Goal: Information Seeking & Learning: Stay updated

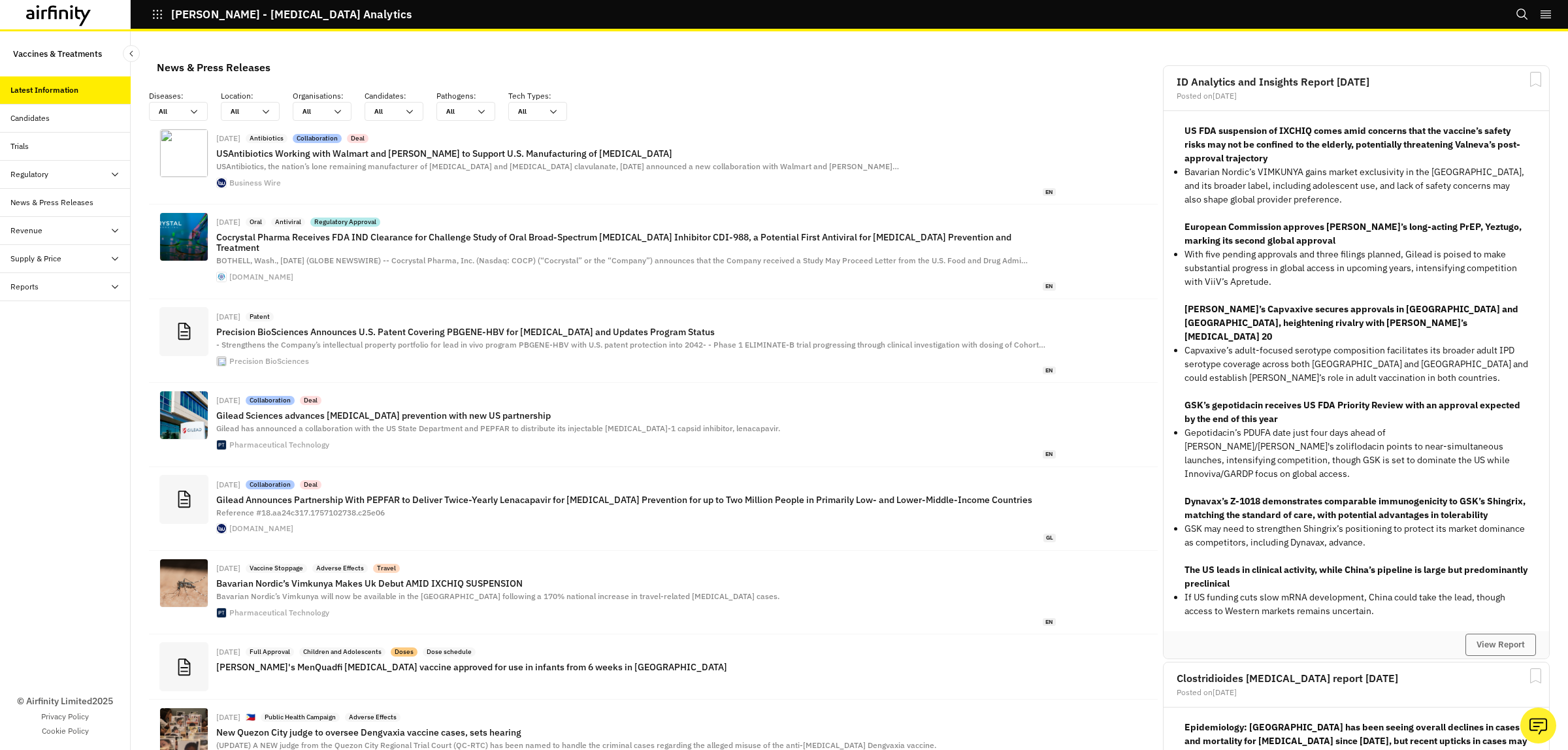
scroll to position [941, 379]
click at [34, 115] on div "Candidates" at bounding box center [30, 118] width 39 height 12
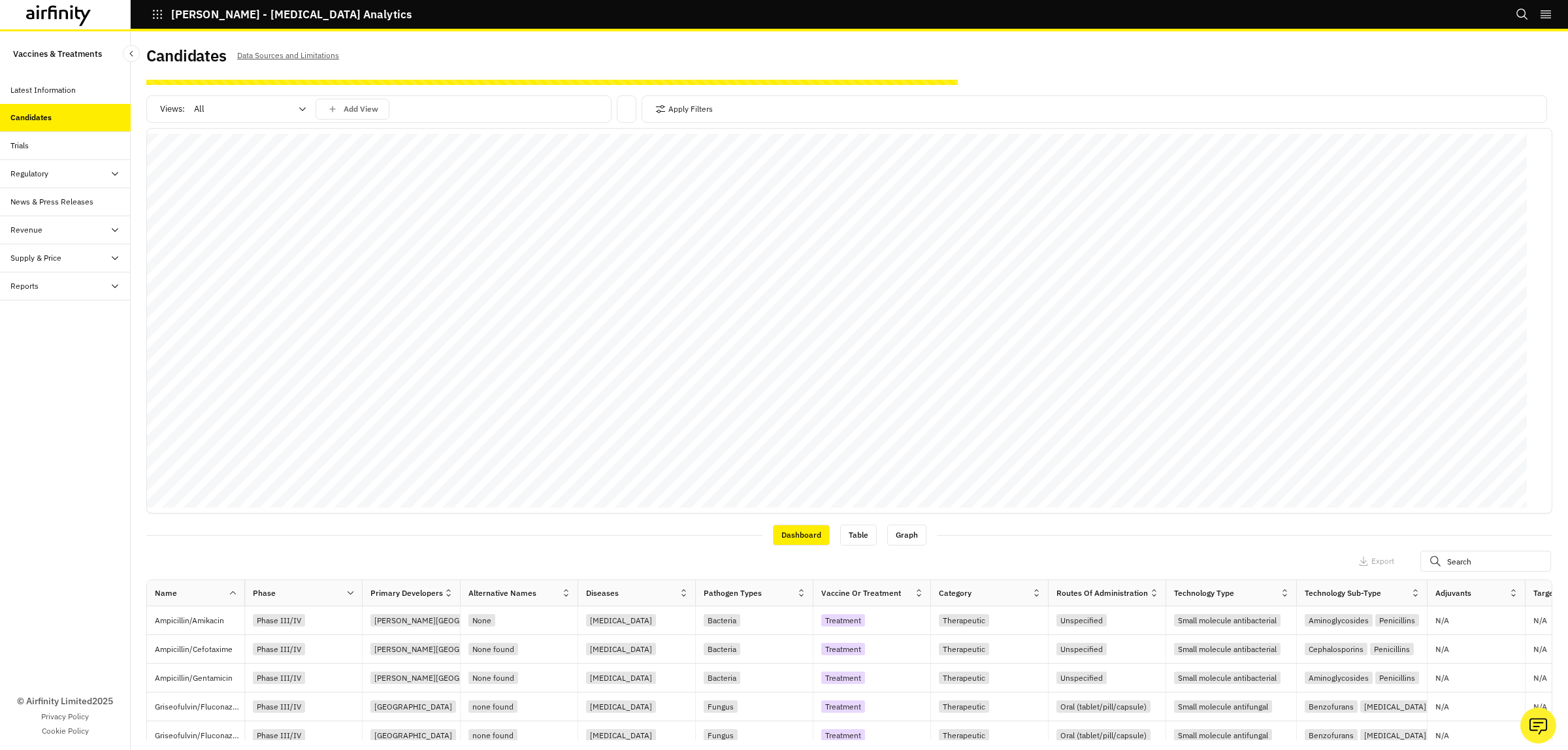
click at [304, 108] on icon at bounding box center [303, 109] width 10 height 10
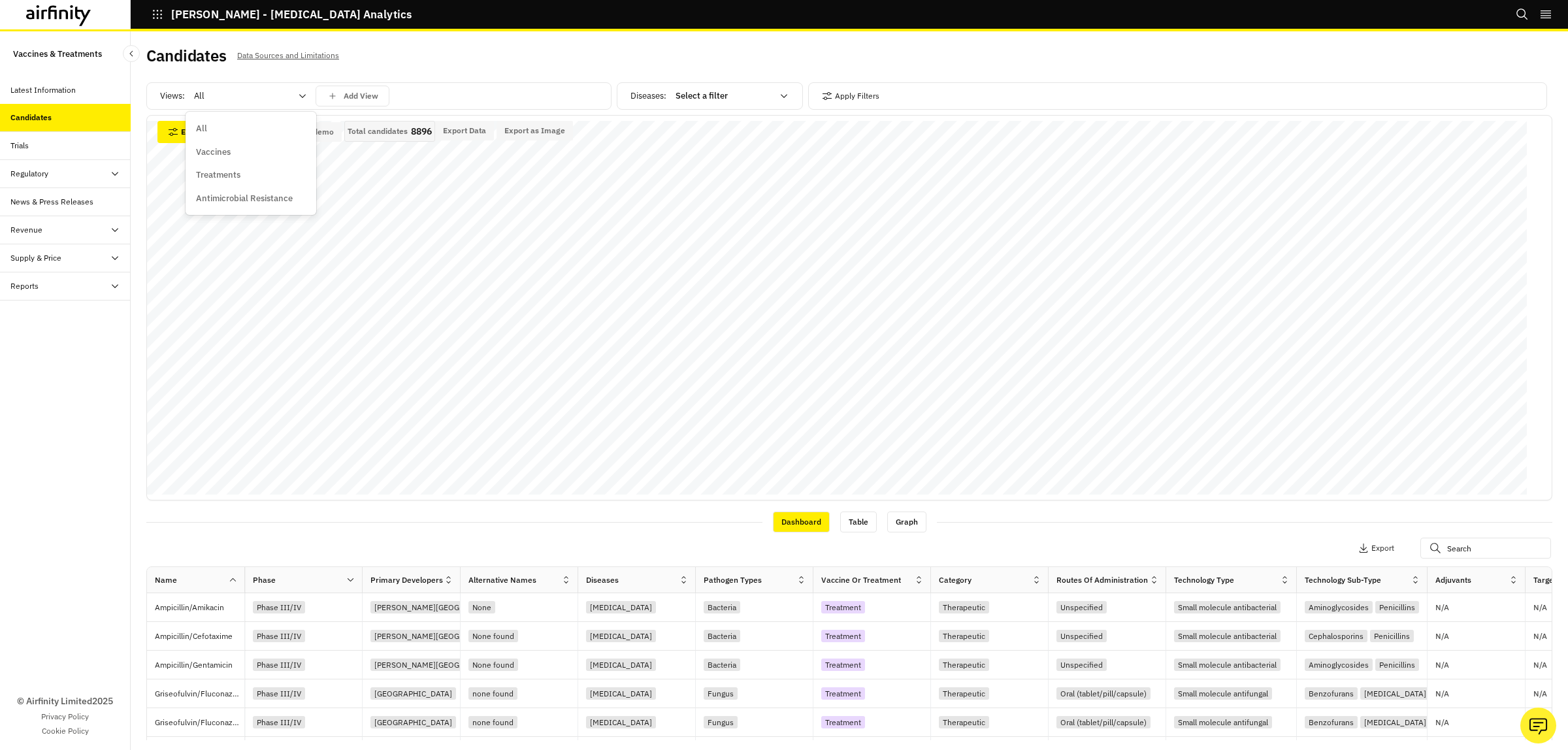
click at [208, 154] on p "Vaccines" at bounding box center [213, 152] width 34 height 13
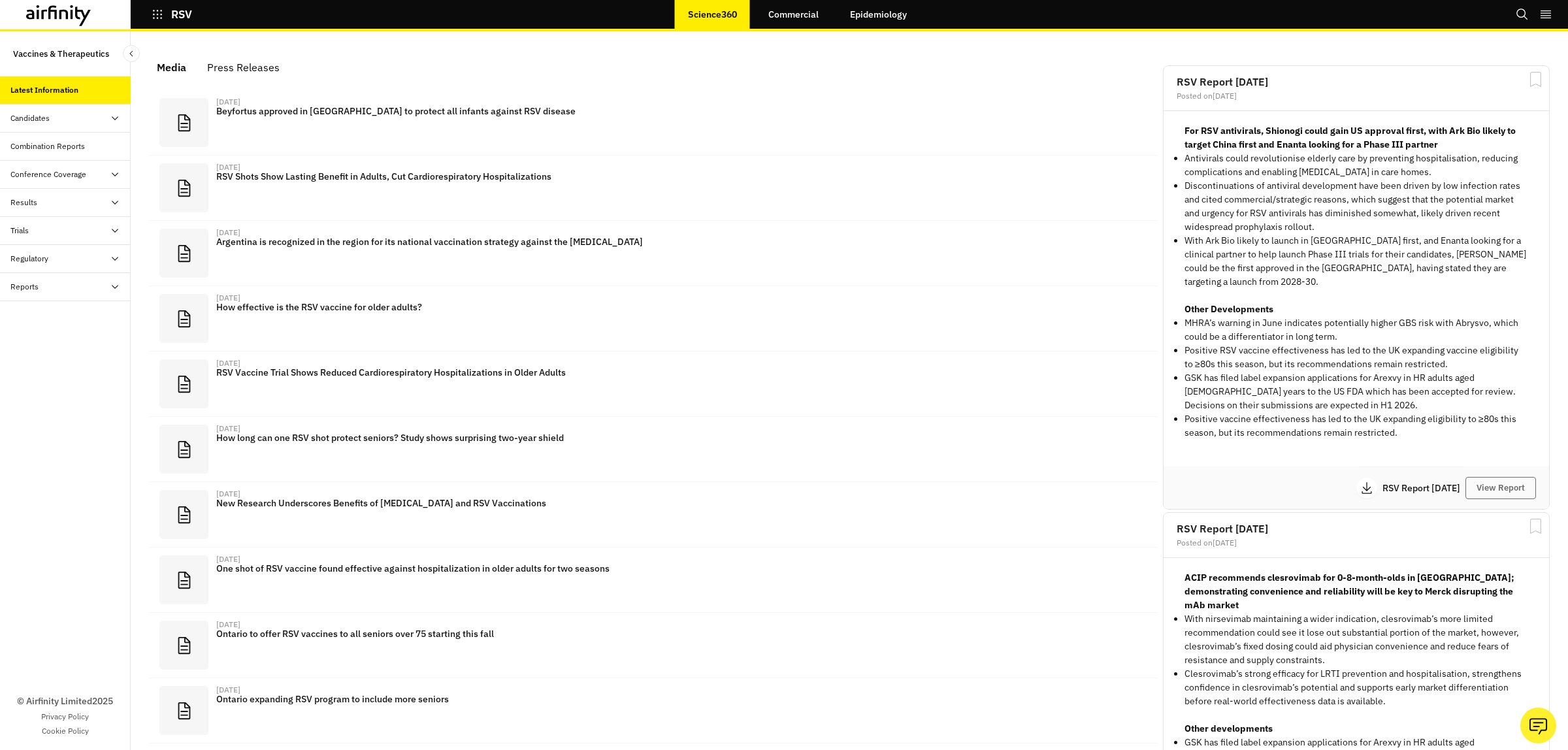
scroll to position [806, 379]
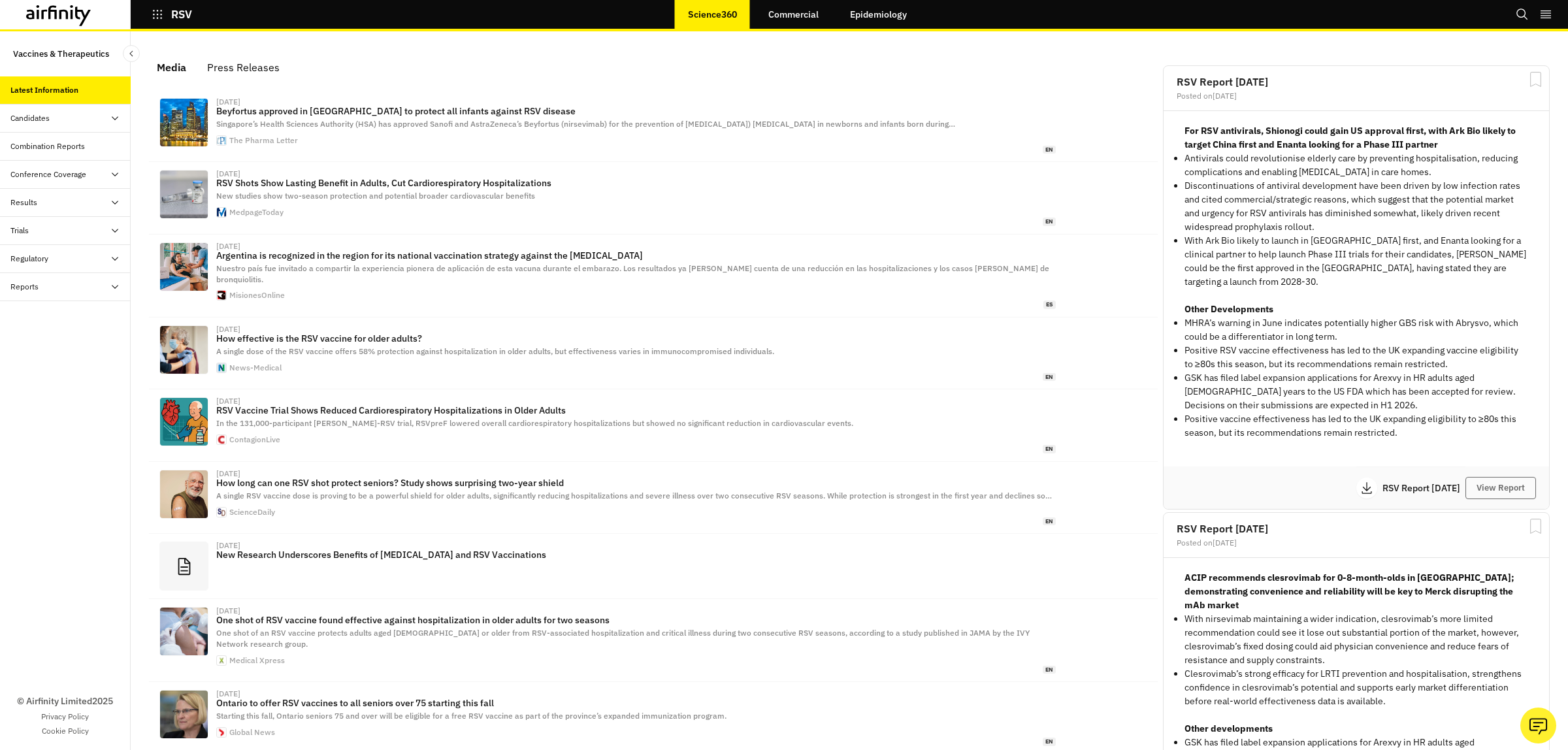
click at [55, 14] on icon at bounding box center [58, 16] width 65 height 21
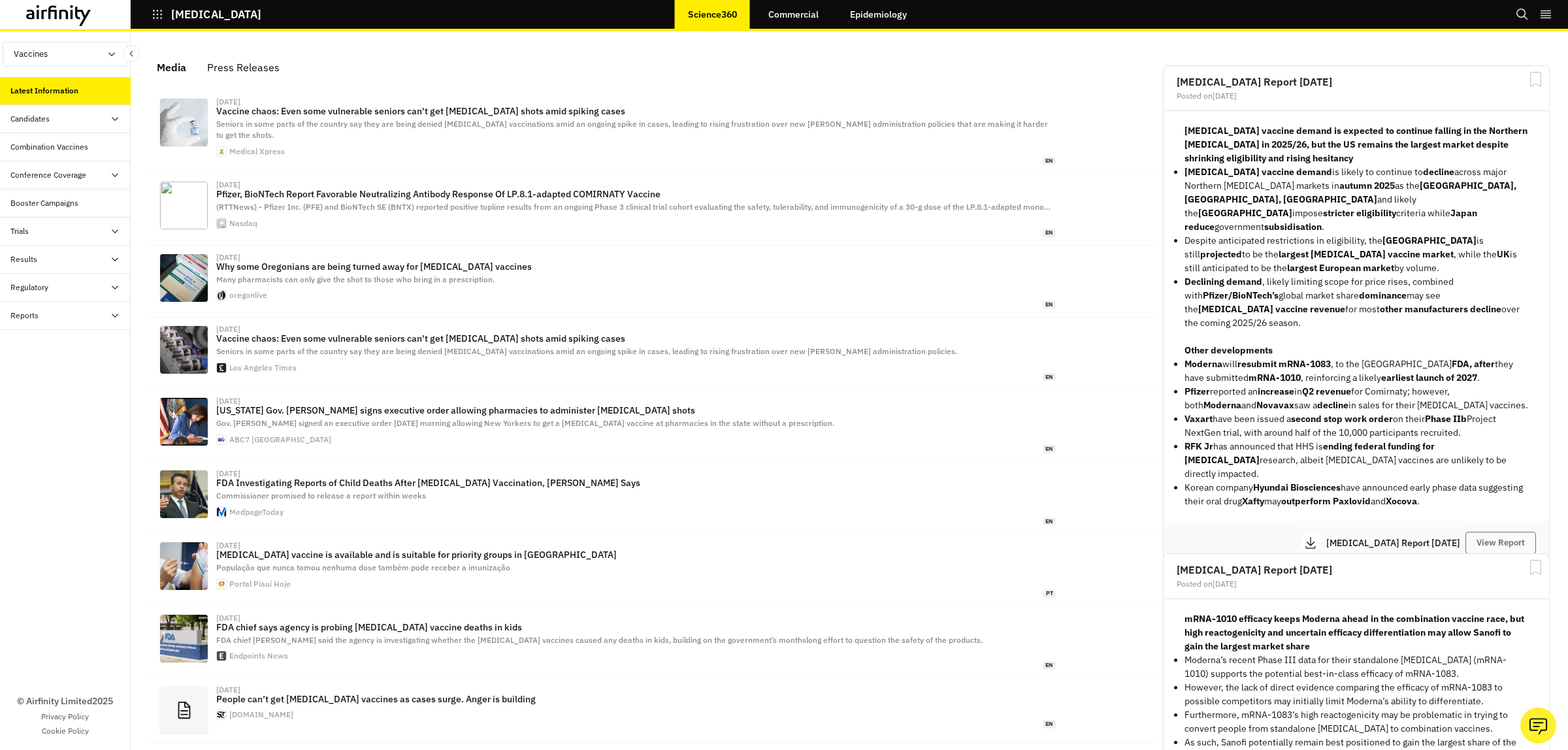
click at [55, 168] on div "Conference Coverage" at bounding box center [65, 176] width 131 height 28
click at [38, 198] on div "Daily Debriefs" at bounding box center [46, 203] width 49 height 12
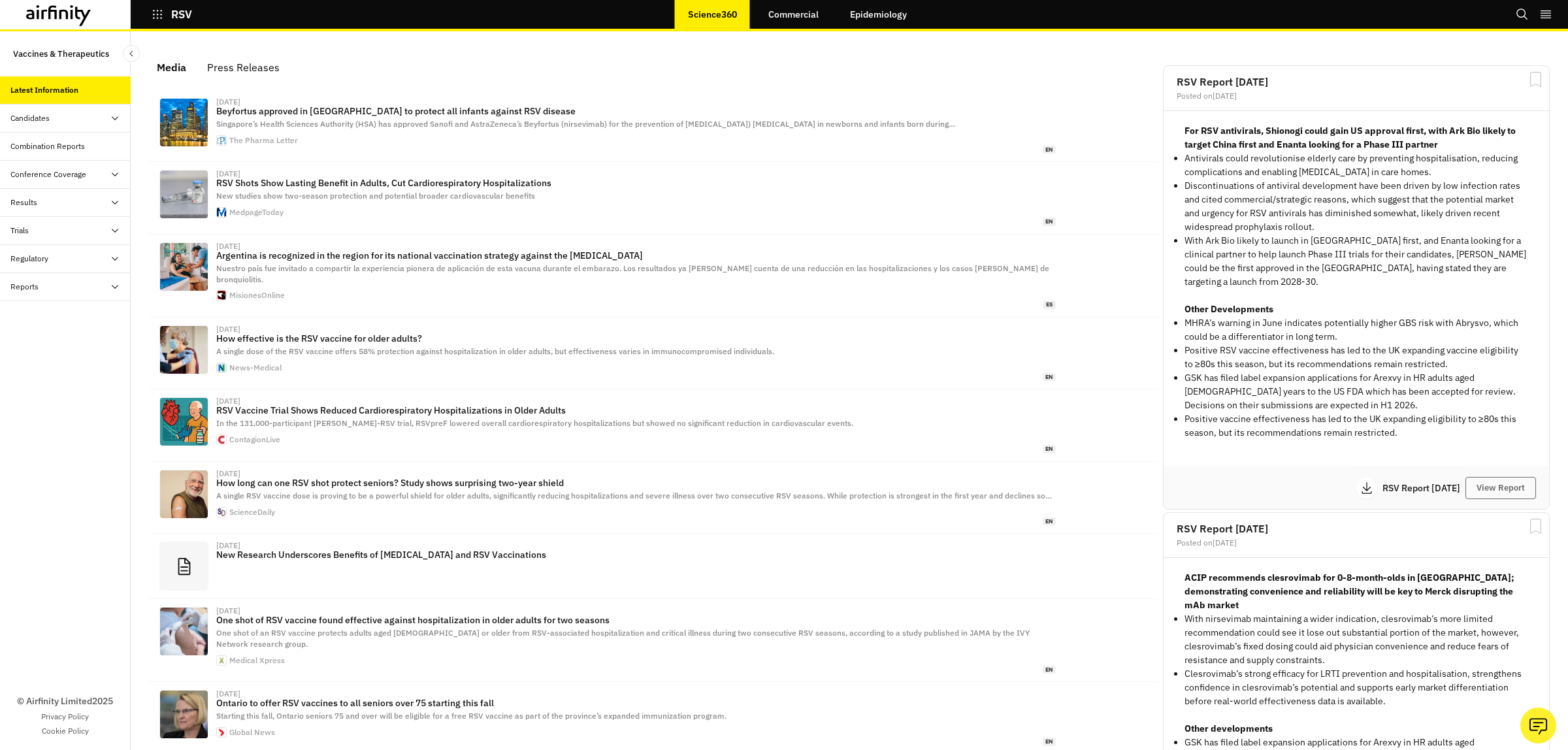
scroll to position [806, 379]
